Goal: Complete application form

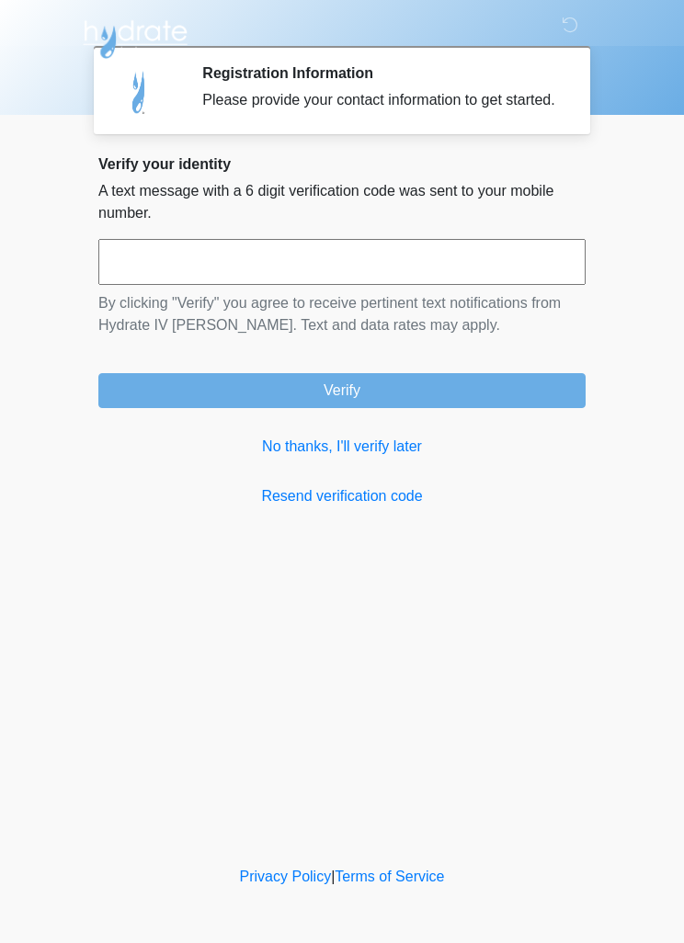
click at [294, 458] on link "No thanks, I'll verify later" at bounding box center [341, 447] width 487 height 22
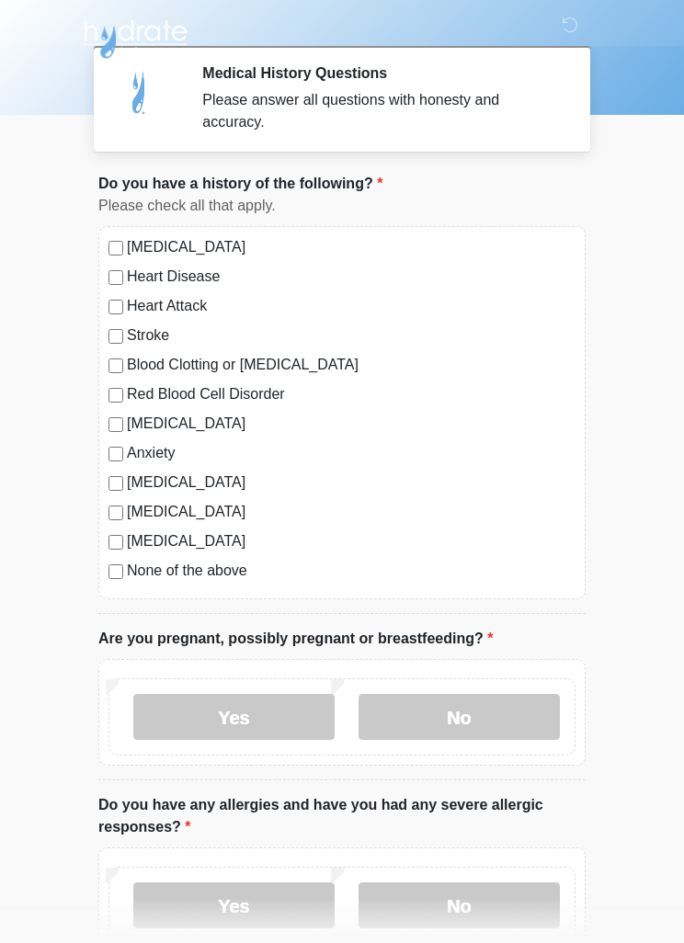
click at [496, 729] on label "No" at bounding box center [459, 717] width 201 height 46
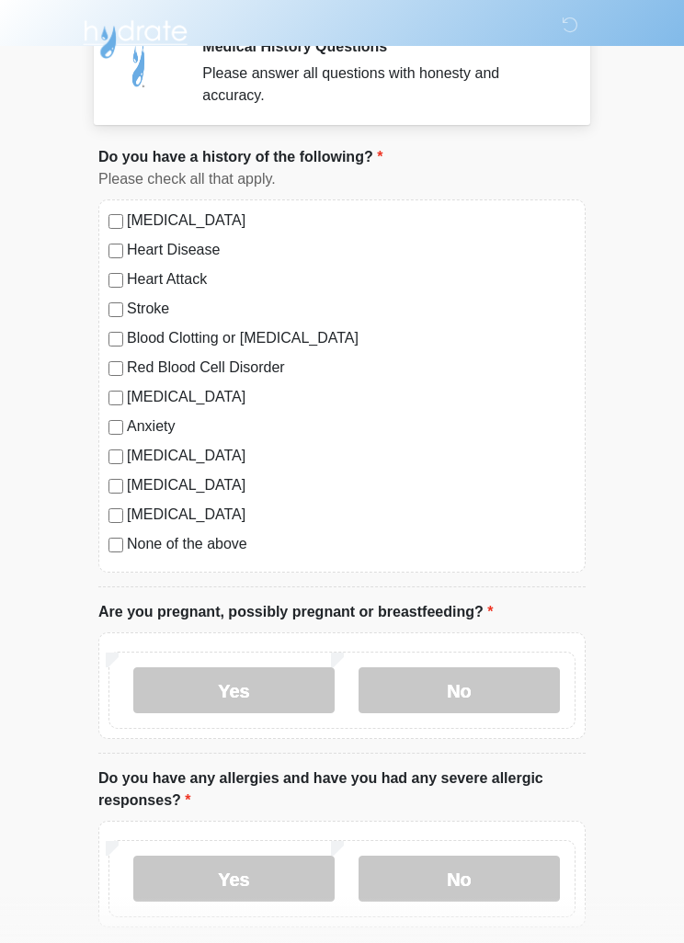
scroll to position [393, 0]
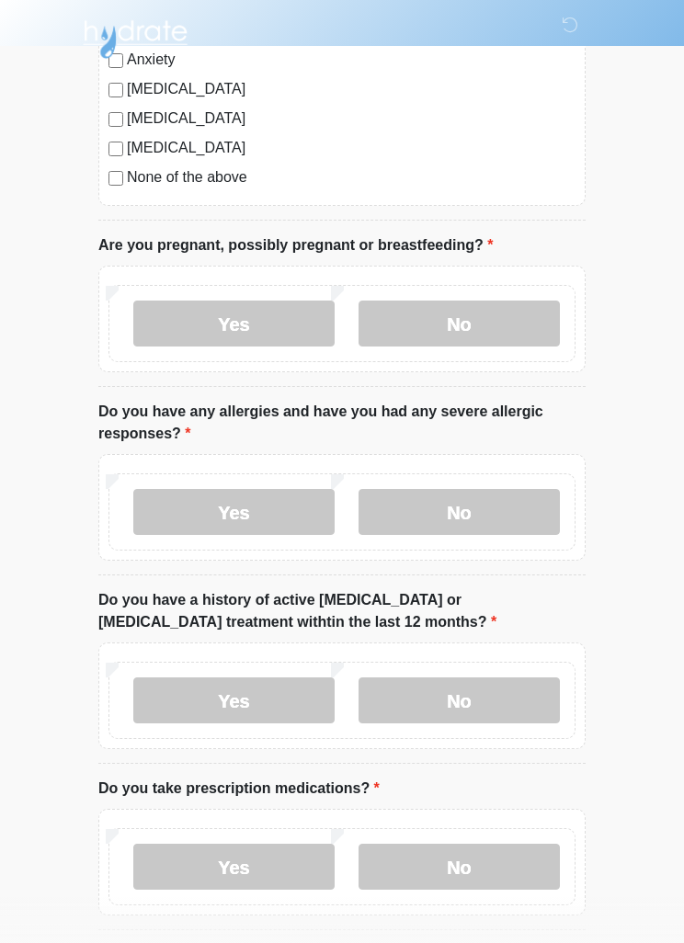
click at [523, 505] on label "No" at bounding box center [459, 512] width 201 height 46
click at [529, 704] on label "No" at bounding box center [459, 701] width 201 height 46
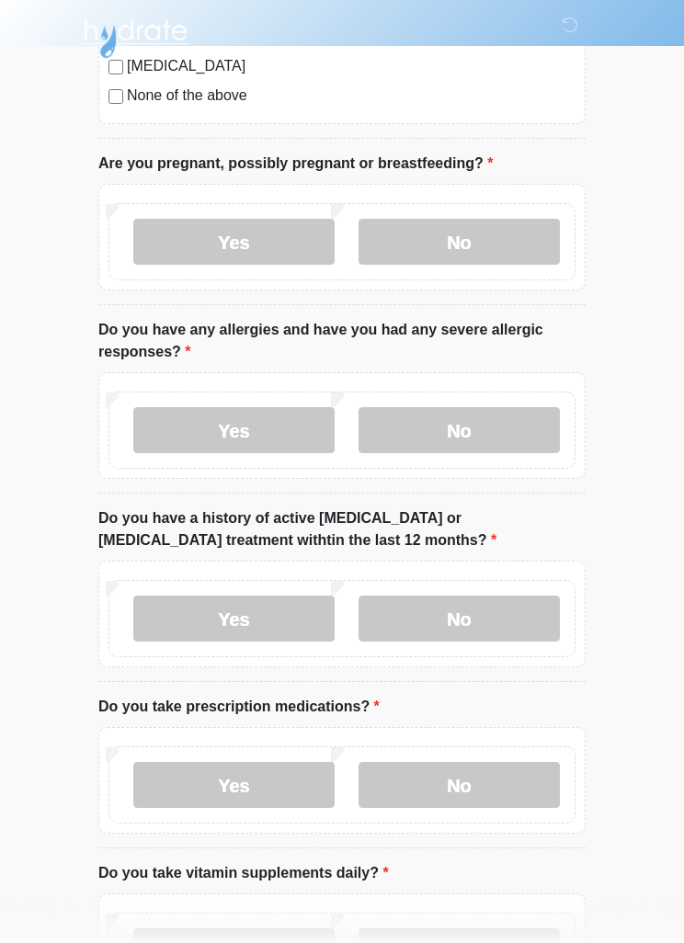
scroll to position [665, 0]
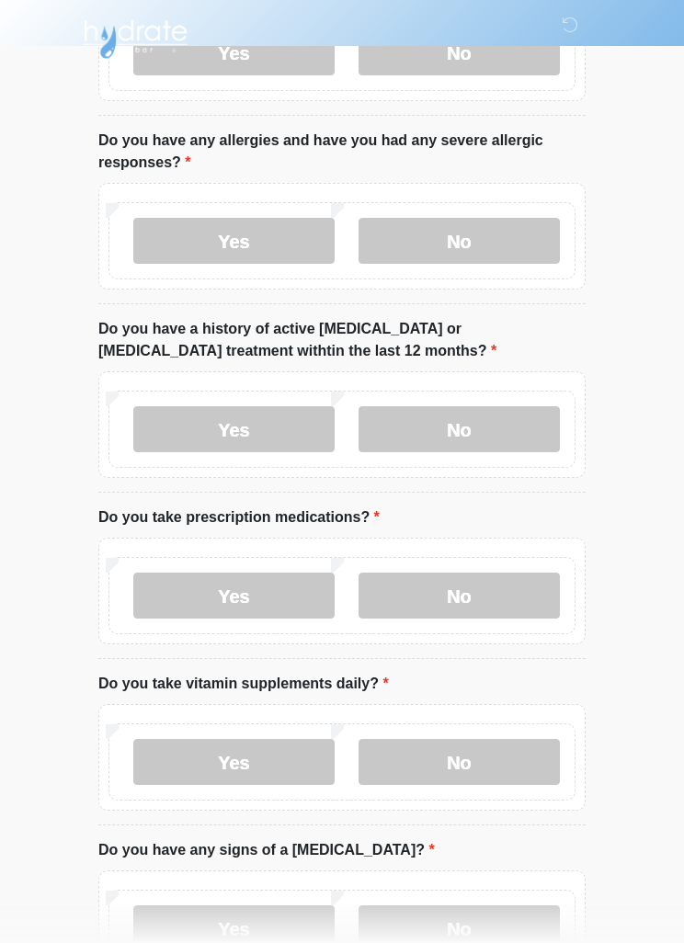
click at [509, 574] on label "No" at bounding box center [459, 596] width 201 height 46
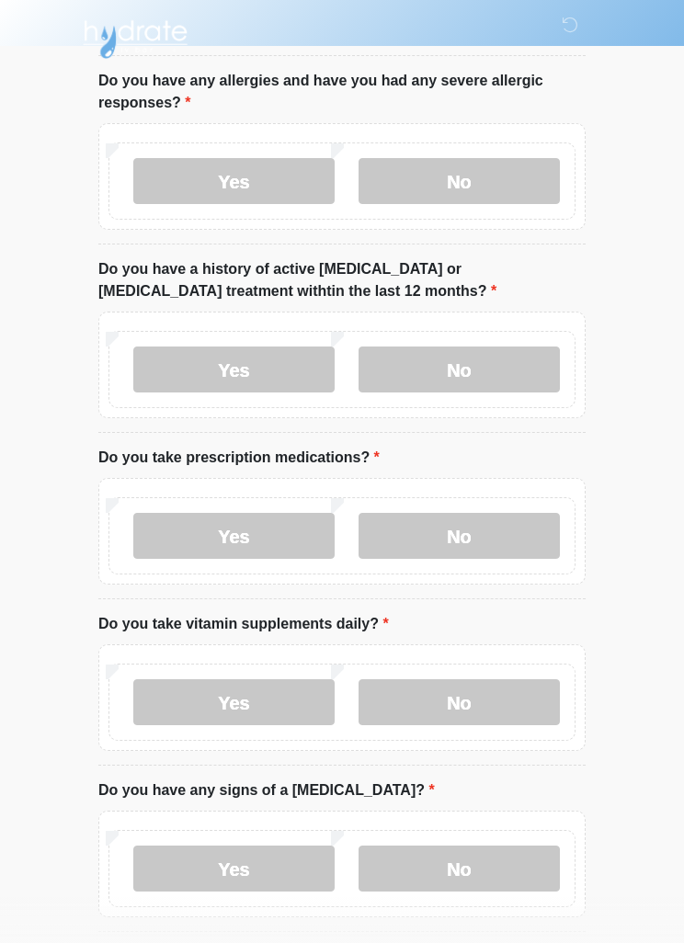
scroll to position [801, 0]
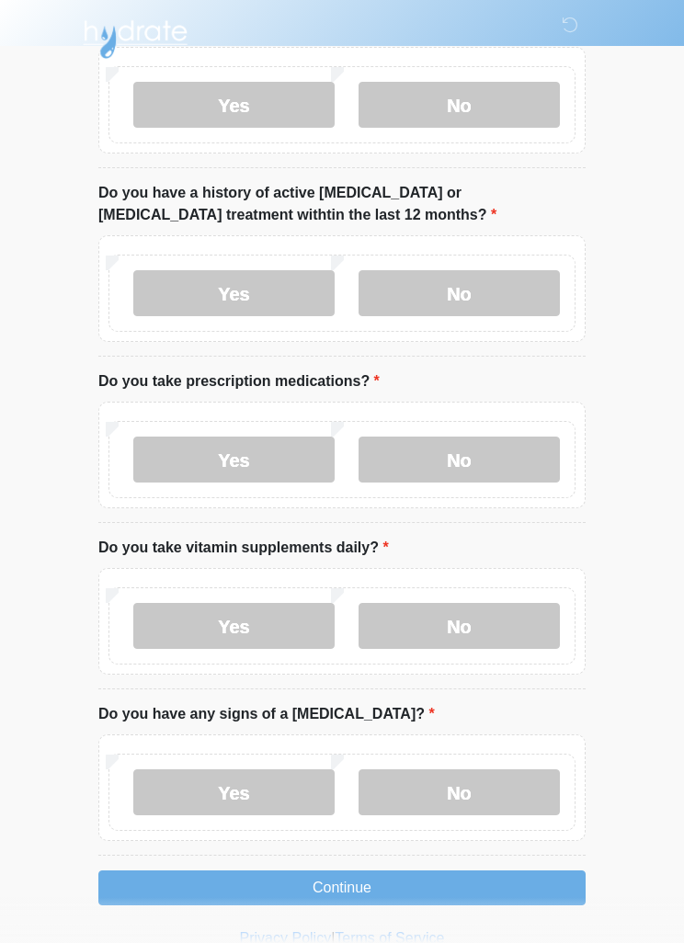
click at [498, 603] on label "No" at bounding box center [459, 626] width 201 height 46
click at [511, 791] on label "No" at bounding box center [459, 792] width 201 height 46
click at [424, 883] on button "Continue" at bounding box center [341, 888] width 487 height 35
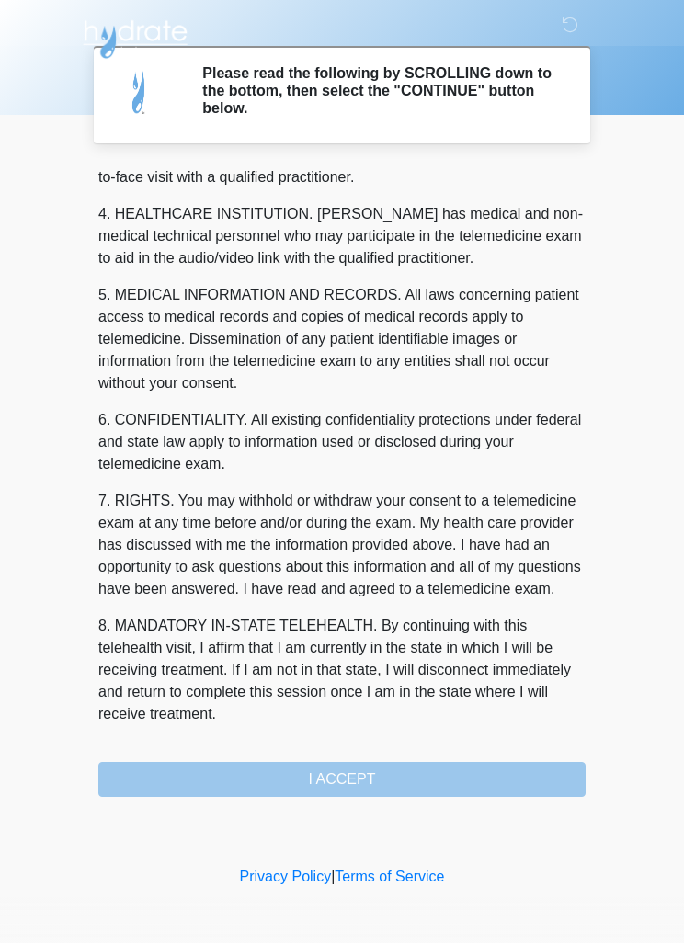
scroll to position [513, 0]
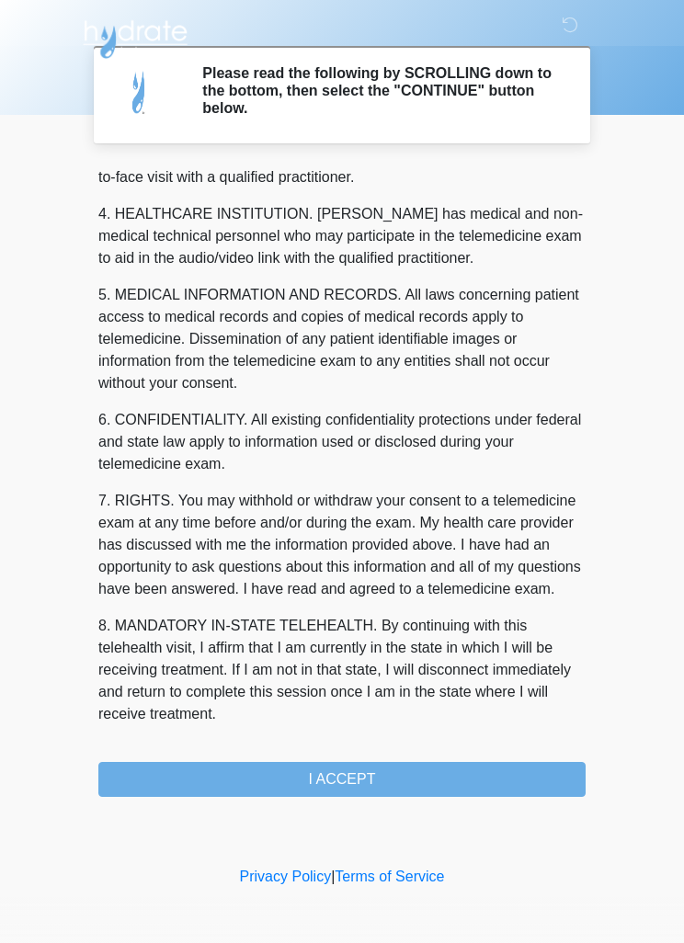
click at [411, 778] on button "I ACCEPT" at bounding box center [341, 779] width 487 height 35
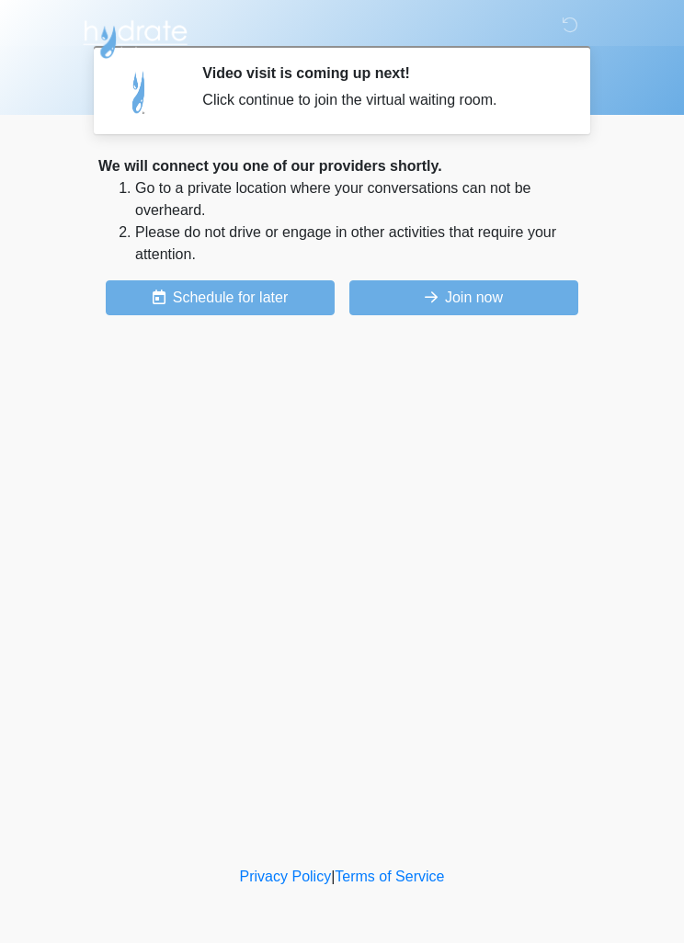
click at [524, 304] on button "Join now" at bounding box center [463, 297] width 229 height 35
